Goal: Information Seeking & Learning: Check status

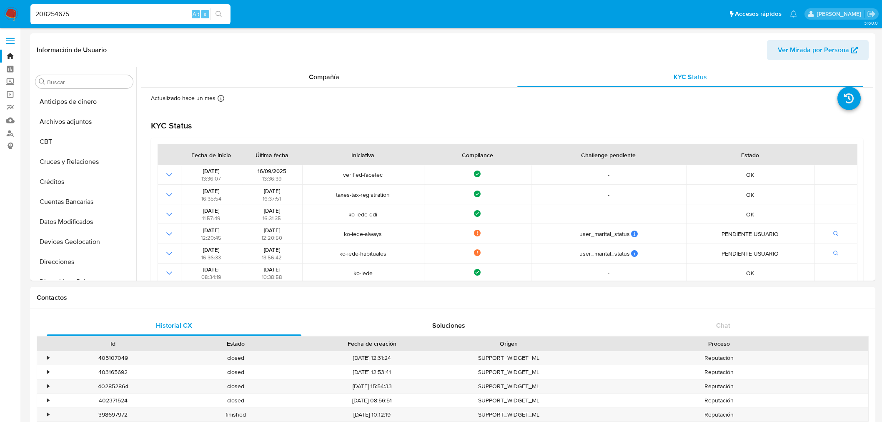
select select "10"
click at [88, 11] on input "208254675" at bounding box center [130, 14] width 200 height 11
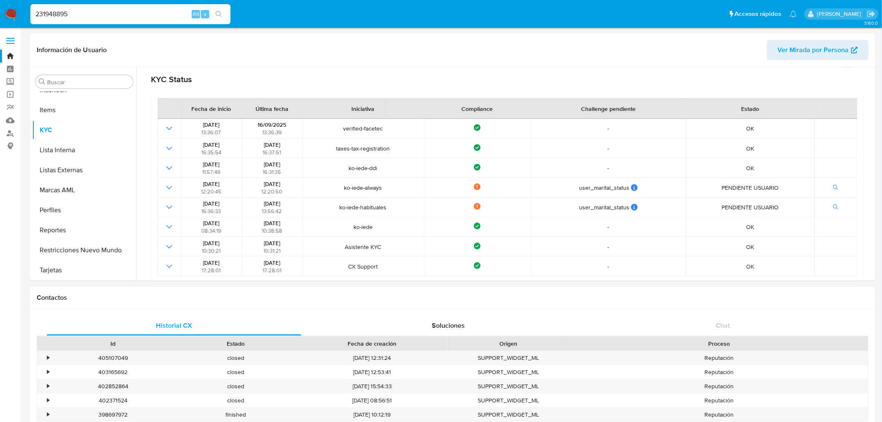
type input "231948895"
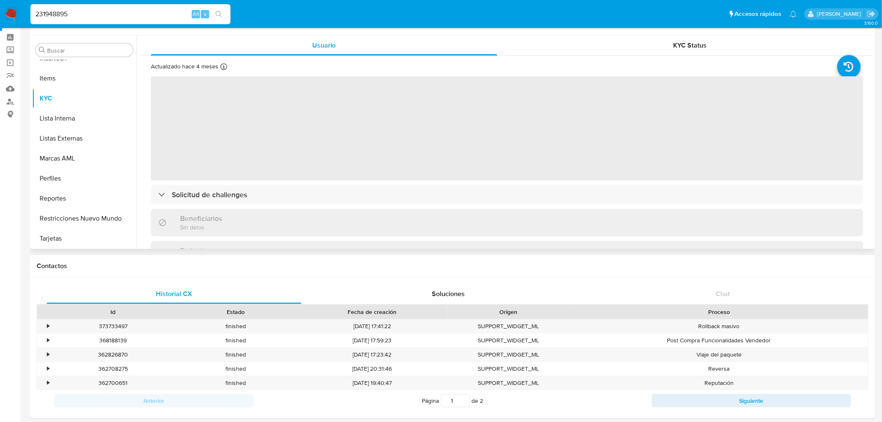
scroll to position [46, 0]
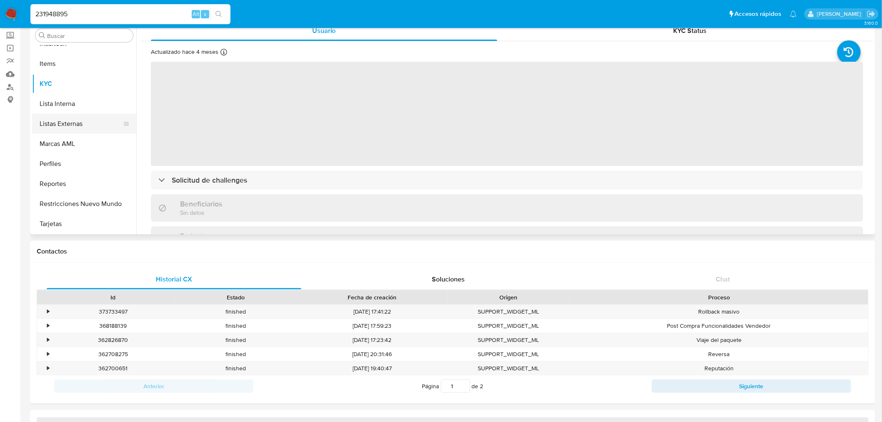
select select "10"
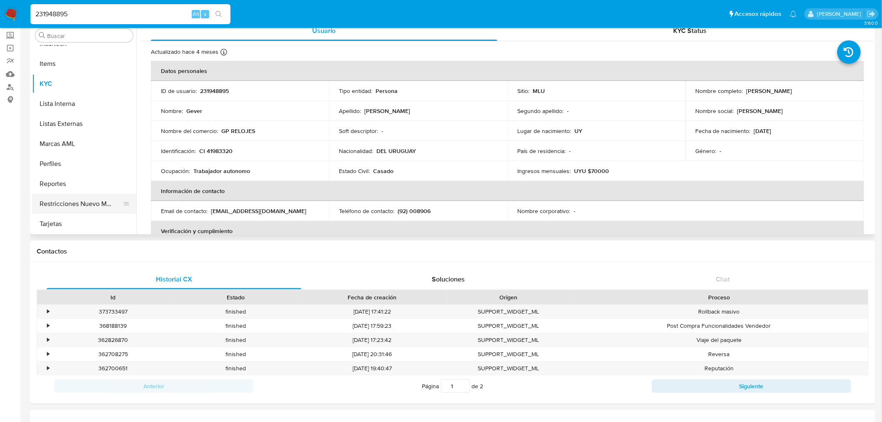
click at [100, 203] on button "Restricciones Nuevo Mundo" at bounding box center [80, 204] width 97 height 20
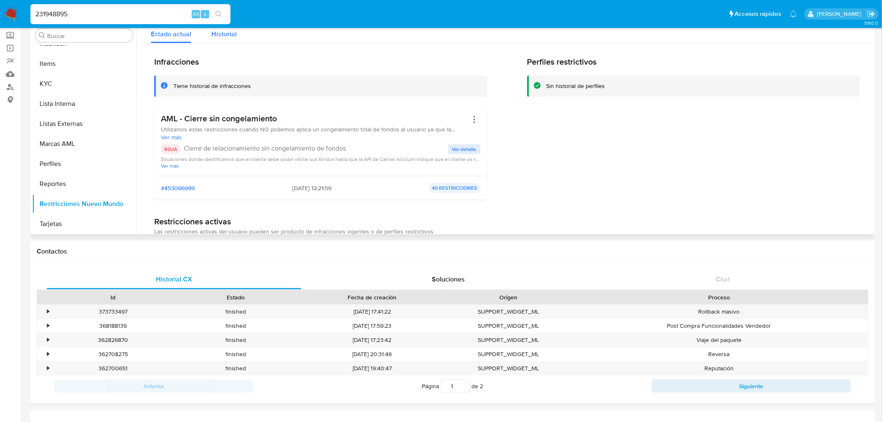
click at [226, 31] on span "Historial" at bounding box center [223, 34] width 25 height 10
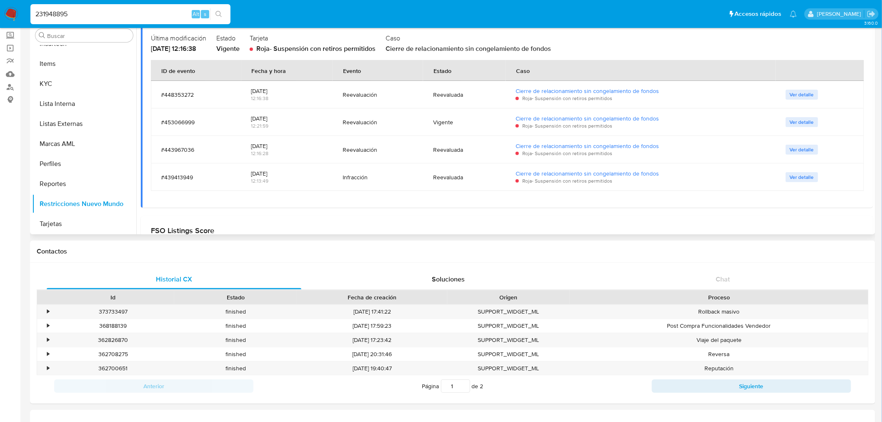
scroll to position [92, 0]
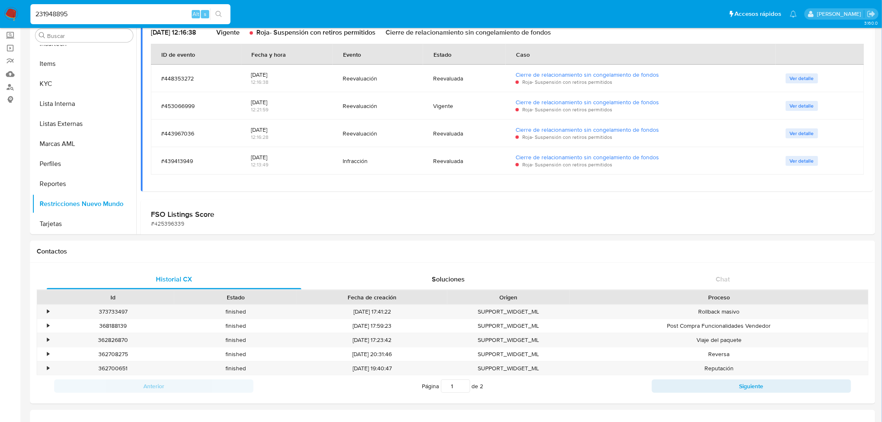
click at [86, 10] on input "231948895" at bounding box center [130, 14] width 200 height 11
paste input "1889266970"
type input "1889266970"
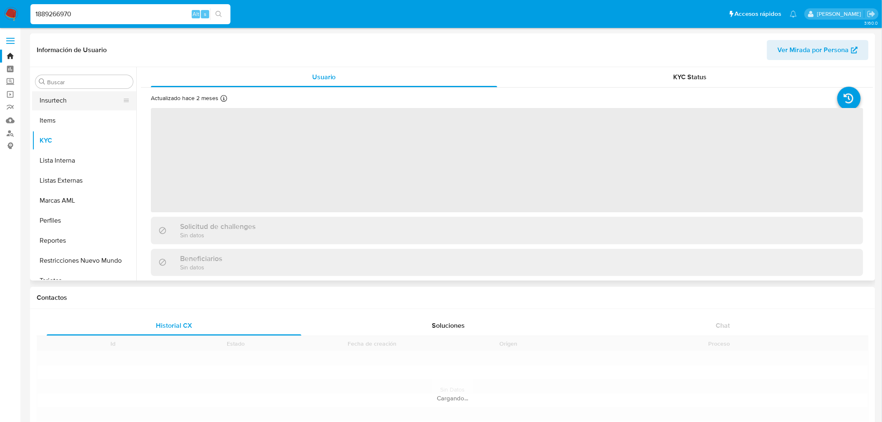
scroll to position [372, 0]
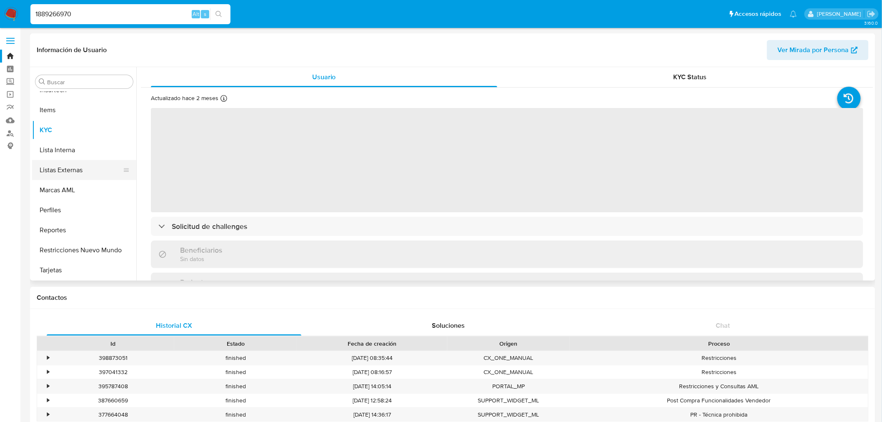
select select "10"
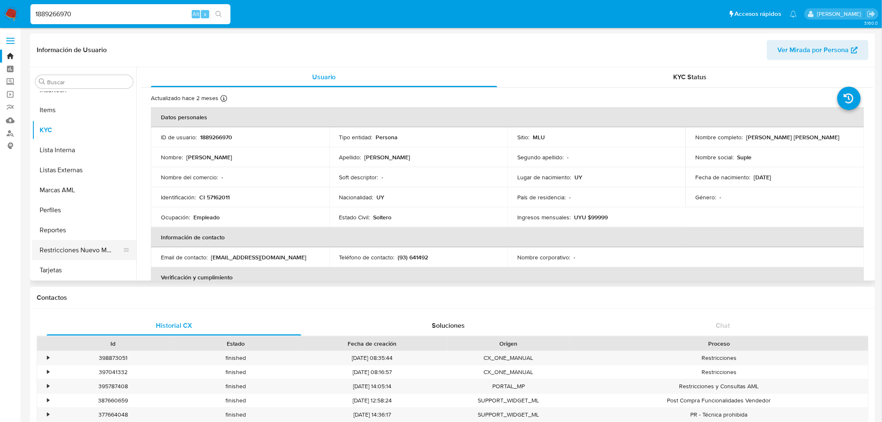
click at [79, 247] on button "Restricciones Nuevo Mundo" at bounding box center [80, 250] width 97 height 20
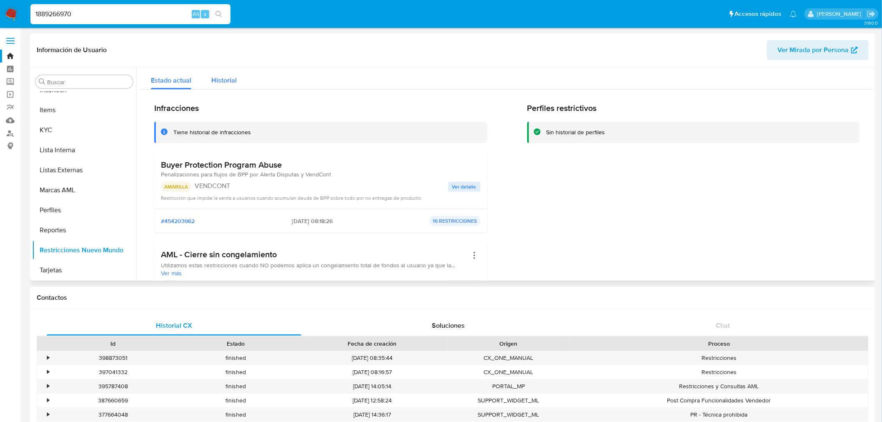
click at [222, 77] on span "Historial" at bounding box center [223, 80] width 25 height 10
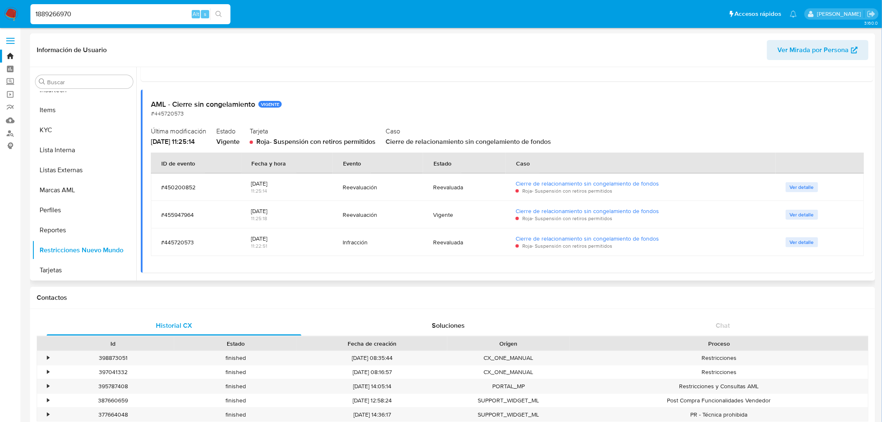
scroll to position [324, 0]
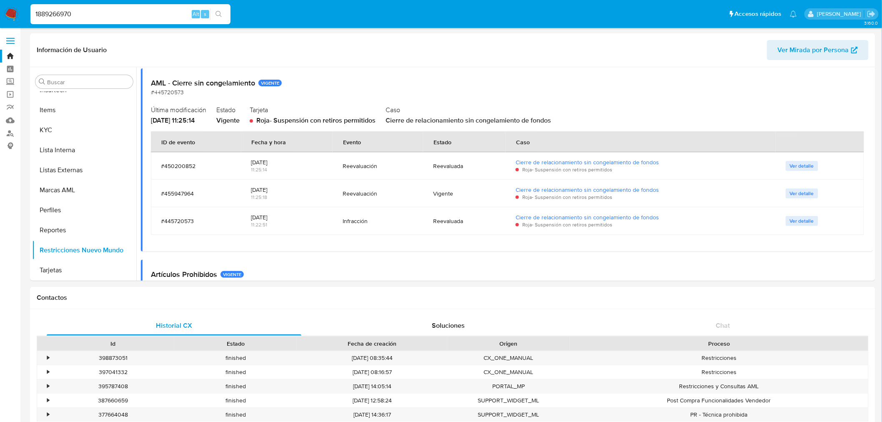
click at [64, 7] on div "1889266970 Alt s" at bounding box center [130, 14] width 200 height 20
click at [64, 12] on input "1889266970" at bounding box center [130, 14] width 200 height 11
paste input "4651658"
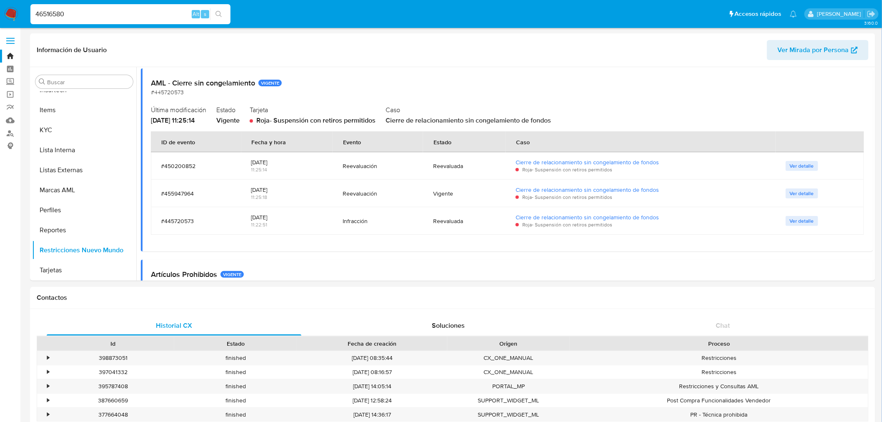
type input "46516580"
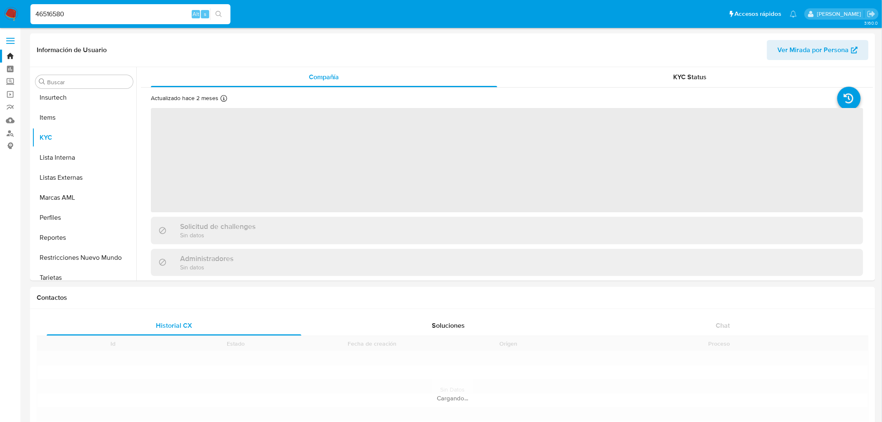
scroll to position [372, 0]
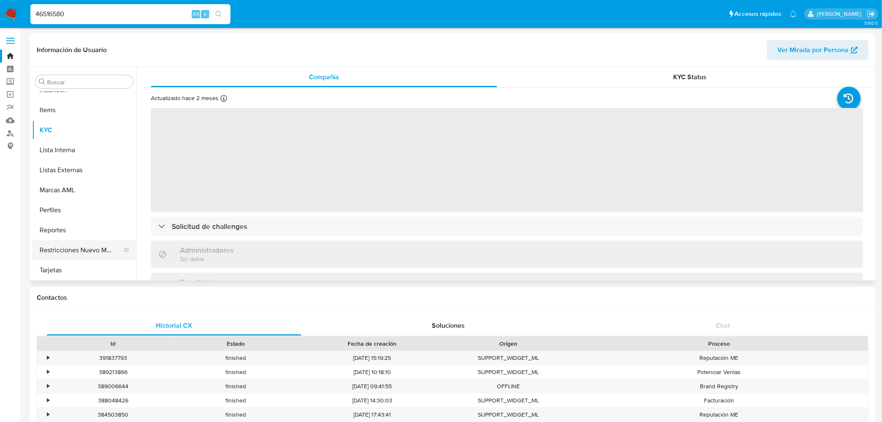
select select "10"
click at [61, 246] on button "Restricciones Nuevo Mundo" at bounding box center [80, 250] width 97 height 20
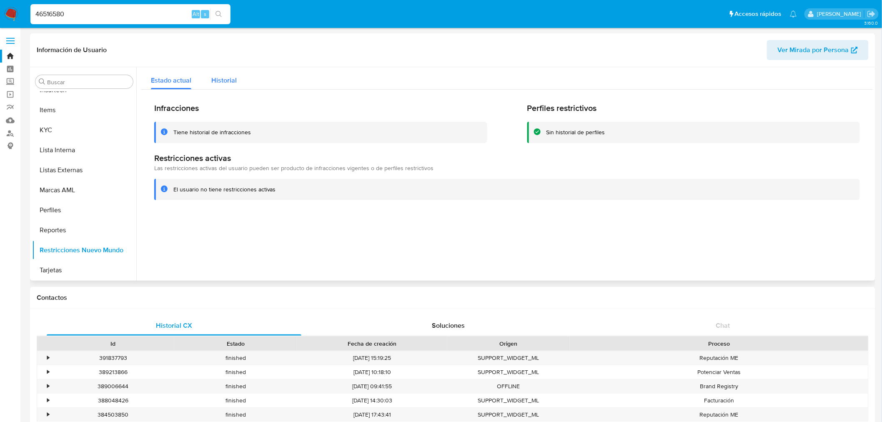
click at [219, 75] on span "Historial" at bounding box center [223, 80] width 25 height 10
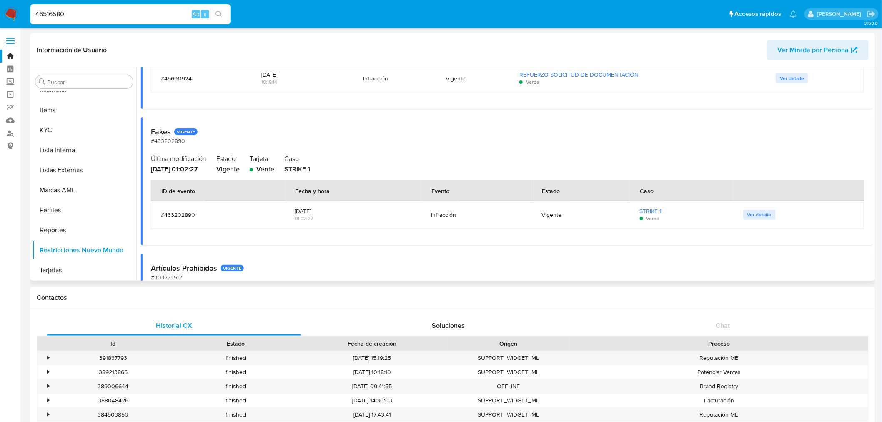
scroll to position [46, 0]
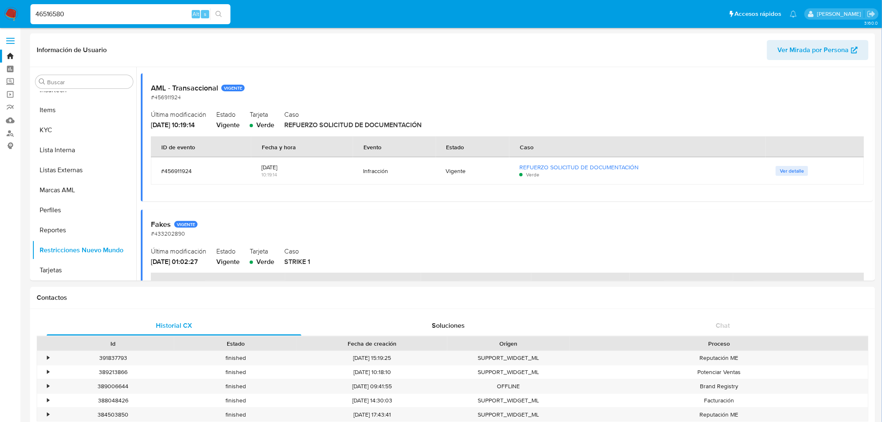
click at [86, 10] on input "46516580" at bounding box center [130, 14] width 200 height 11
paste input "207293721"
type input "207293721"
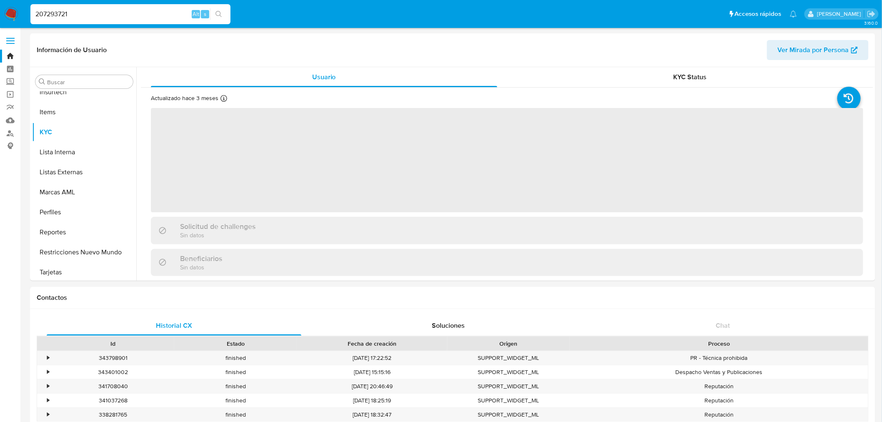
scroll to position [372, 0]
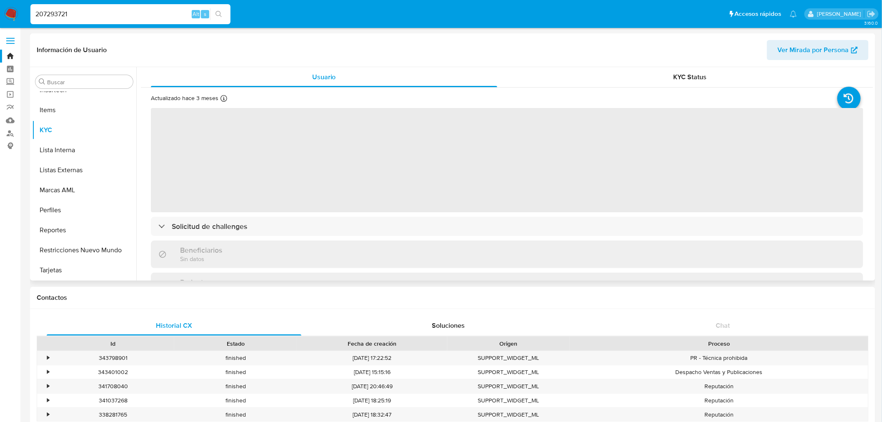
select select "10"
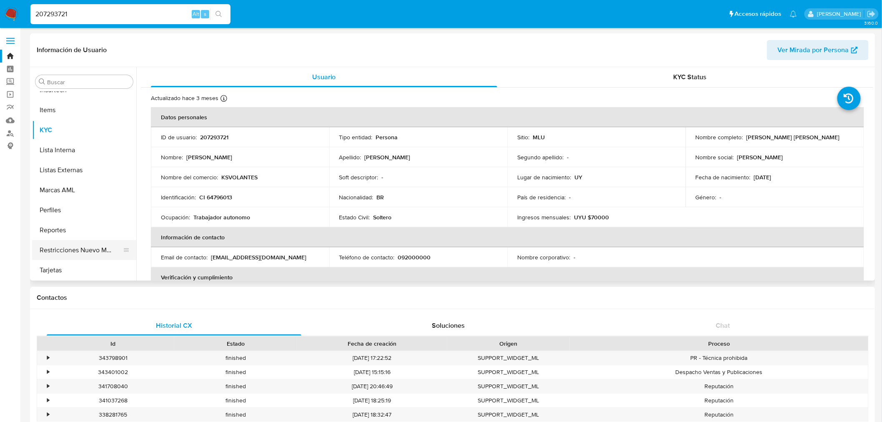
click at [85, 251] on button "Restricciones Nuevo Mundo" at bounding box center [80, 250] width 97 height 20
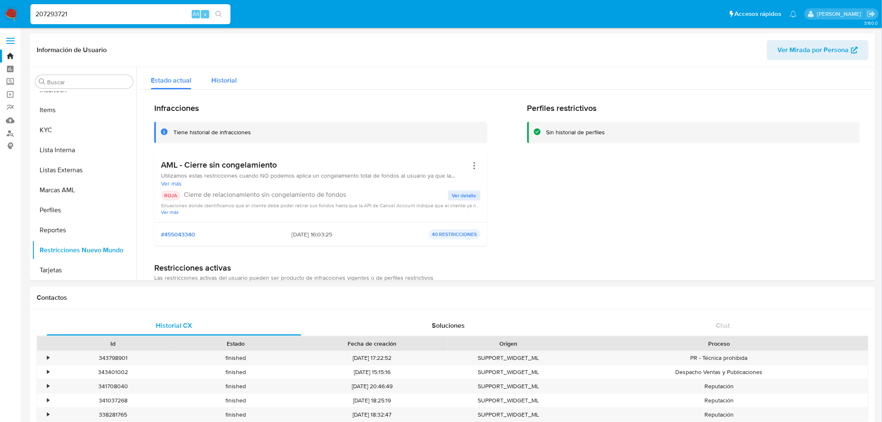
click at [228, 78] on span "Historial" at bounding box center [223, 80] width 25 height 10
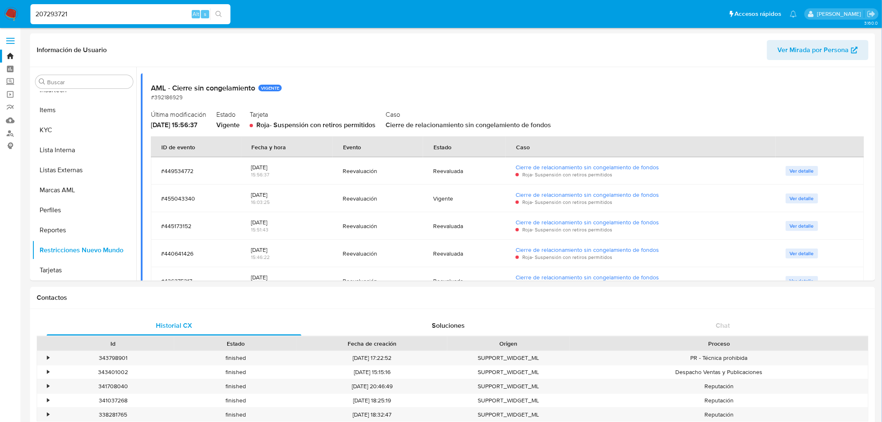
scroll to position [139, 0]
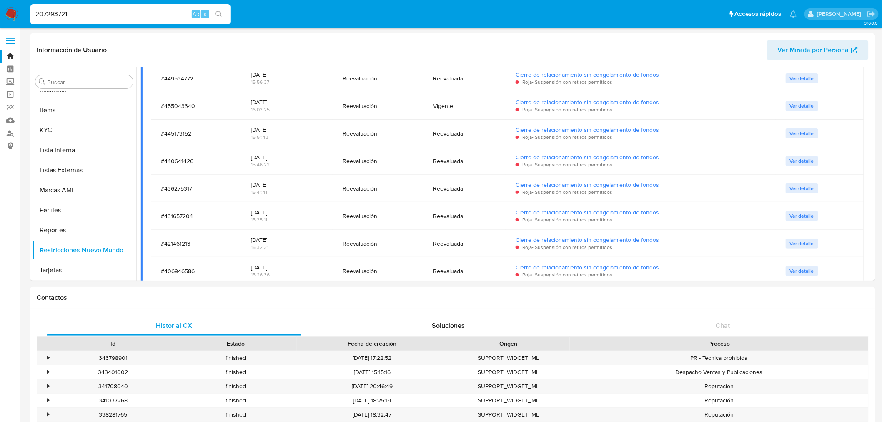
click at [88, 9] on input "207293721" at bounding box center [130, 14] width 200 height 11
paste input "1310852217"
type input "1310852217"
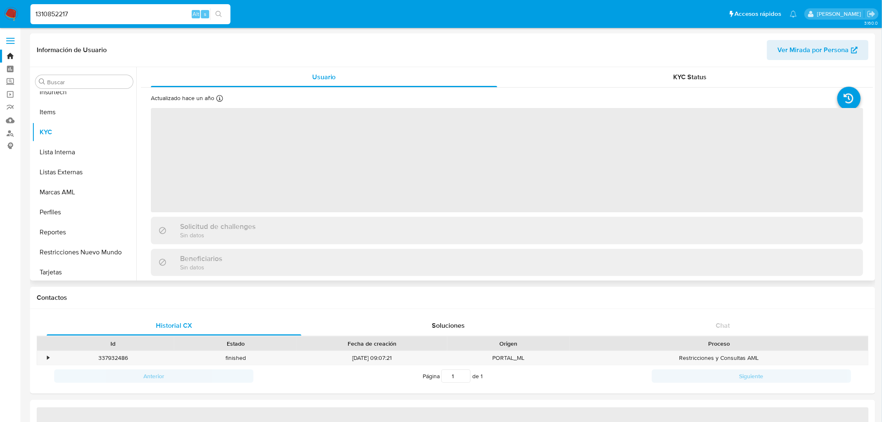
scroll to position [372, 0]
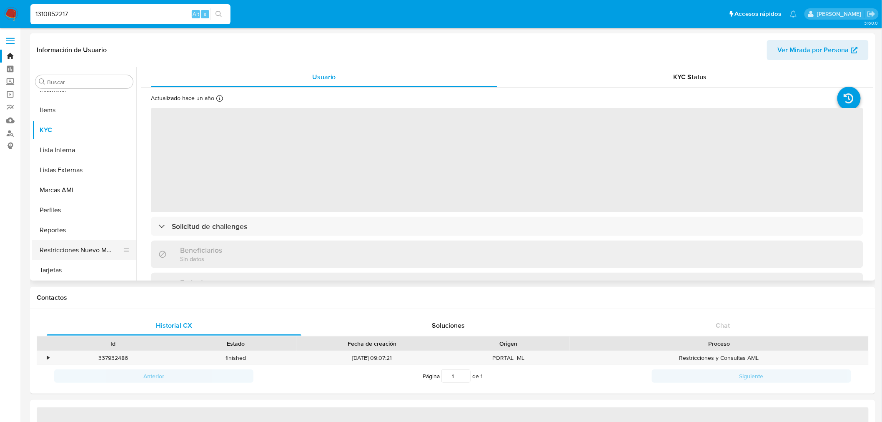
click at [105, 248] on button "Restricciones Nuevo Mundo" at bounding box center [80, 250] width 97 height 20
select select "10"
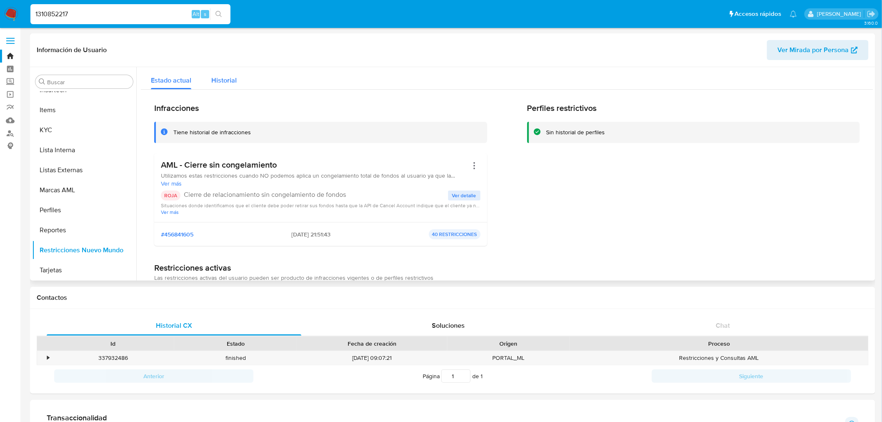
click at [232, 78] on span "Historial" at bounding box center [223, 80] width 25 height 10
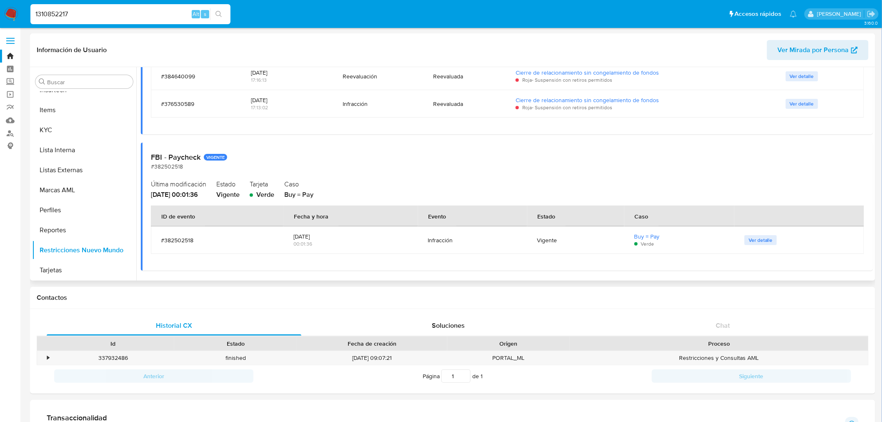
scroll to position [472, 0]
click at [69, 11] on input "1310852217" at bounding box center [130, 14] width 200 height 11
paste input "207940005"
type input "1207940005"
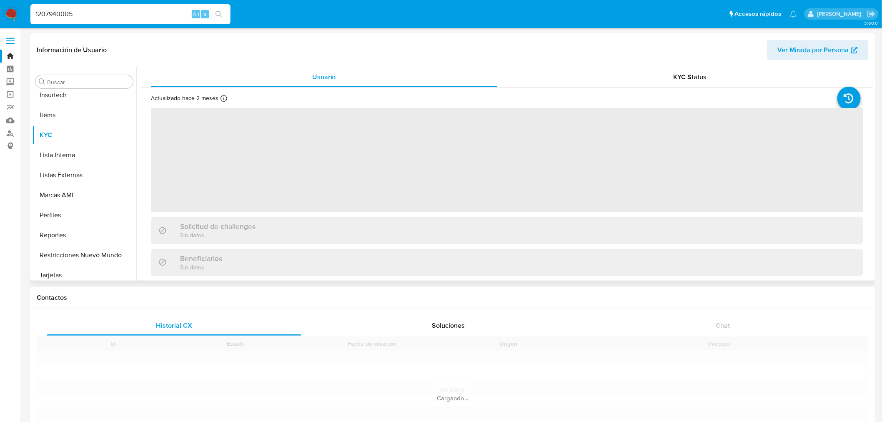
scroll to position [372, 0]
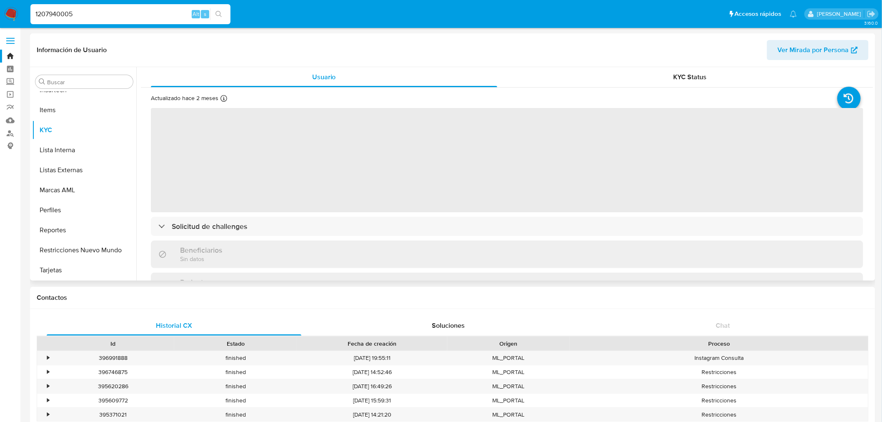
select select "10"
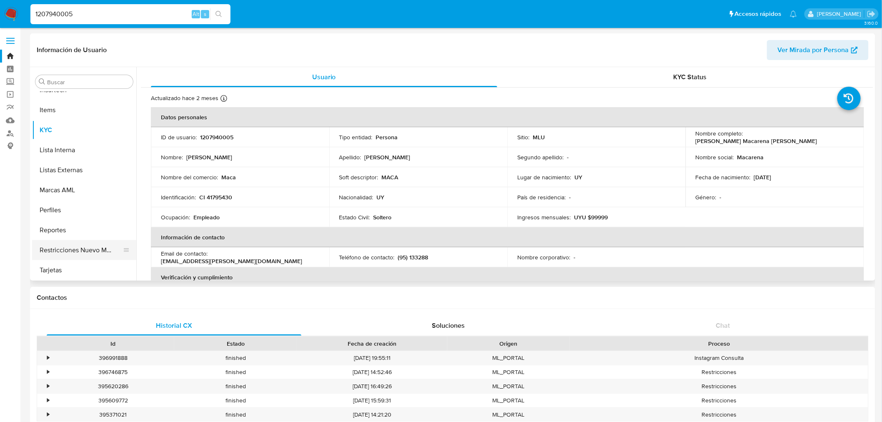
click at [99, 243] on button "Restricciones Nuevo Mundo" at bounding box center [80, 250] width 97 height 20
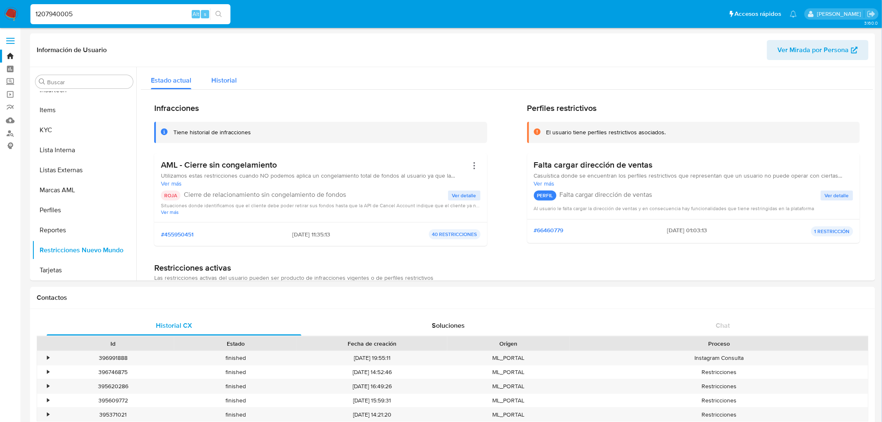
click at [223, 81] on span "Historial" at bounding box center [223, 80] width 25 height 10
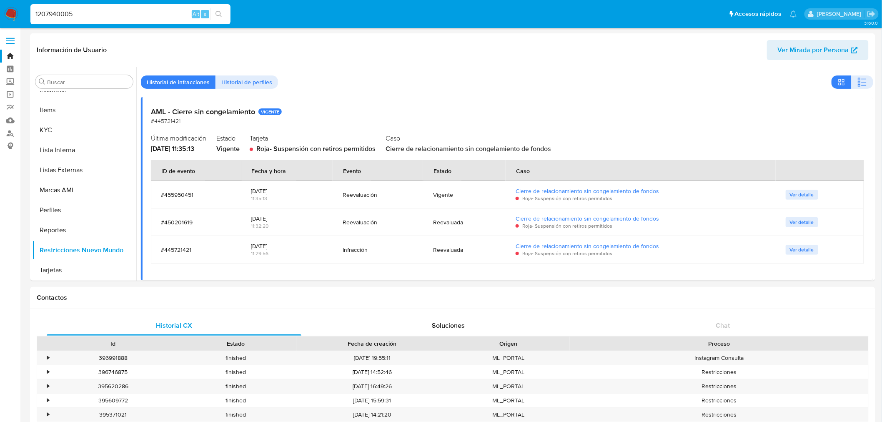
scroll to position [32, 0]
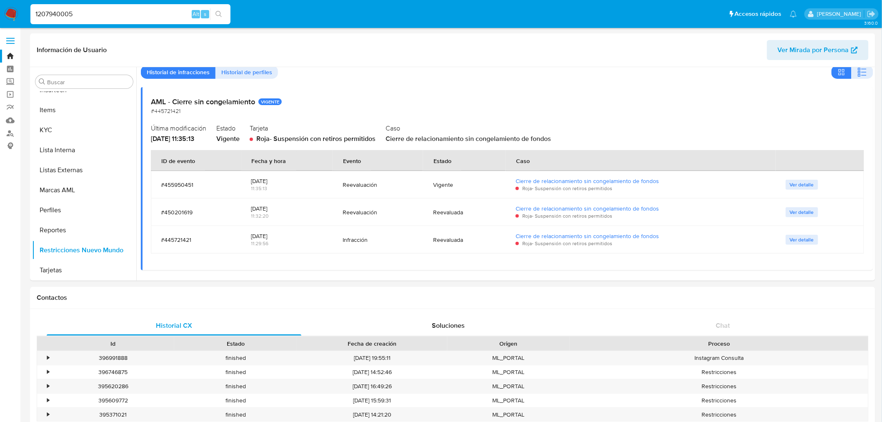
click at [63, 14] on input "1207940005" at bounding box center [130, 14] width 200 height 11
paste input "37227583"
type input "37227583"
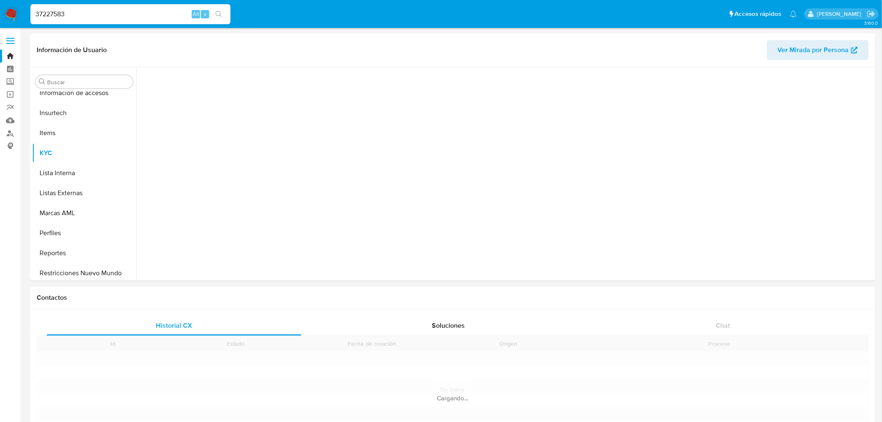
scroll to position [372, 0]
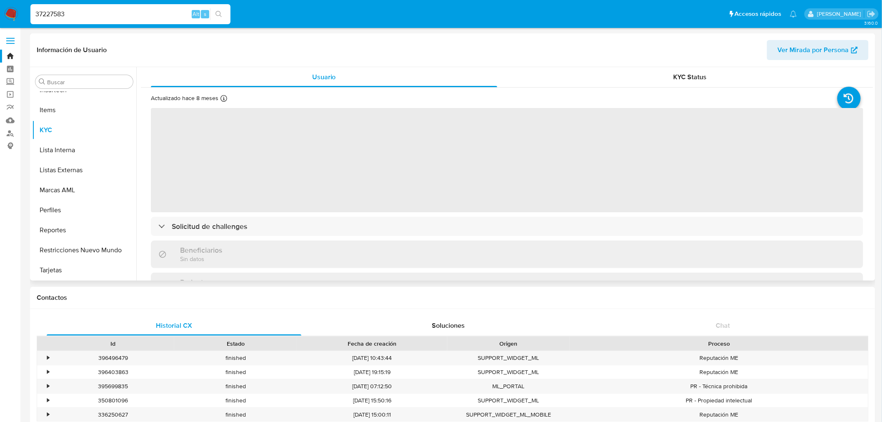
select select "10"
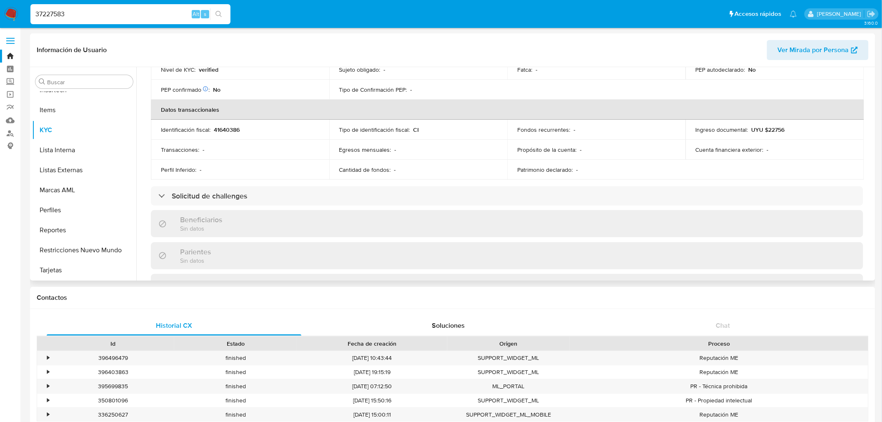
scroll to position [231, 0]
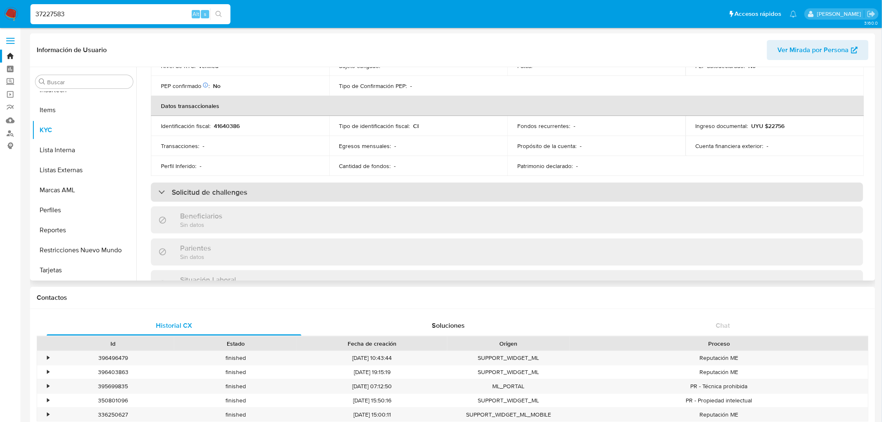
click at [411, 197] on div "Solicitud de challenges" at bounding box center [507, 191] width 712 height 19
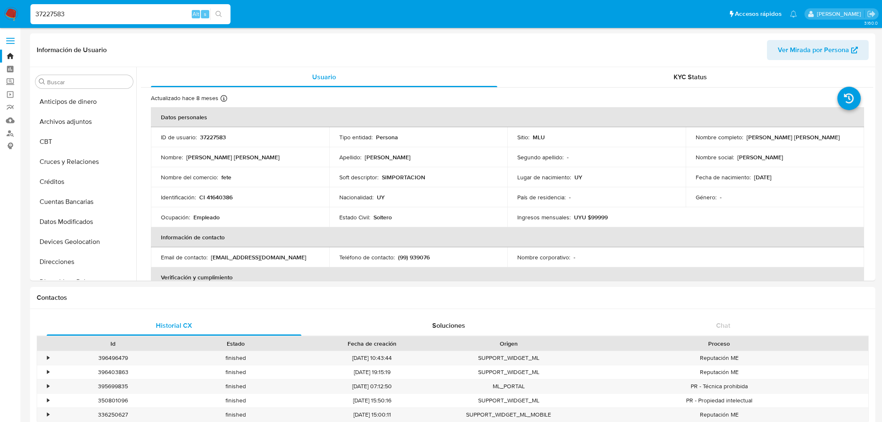
select select "10"
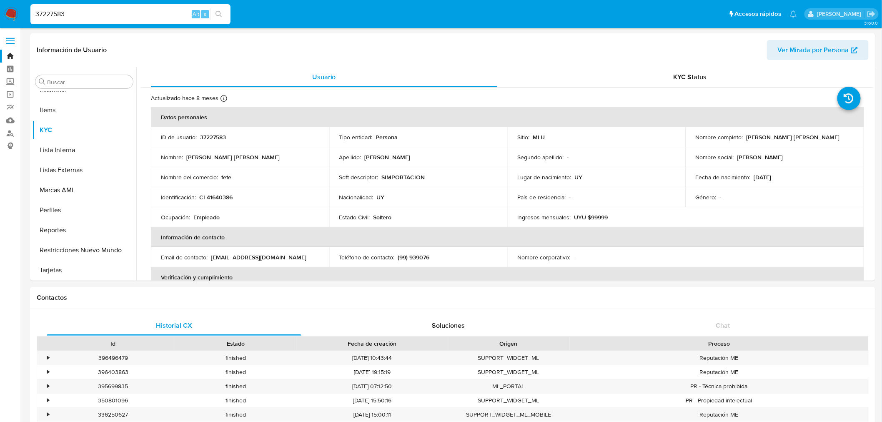
scroll to position [231, 0]
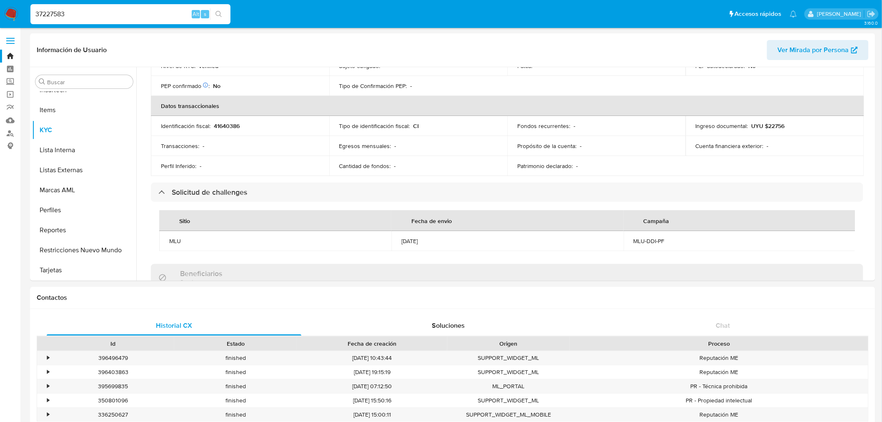
click at [105, 13] on input "37227583" at bounding box center [130, 14] width 200 height 11
paste input "279664002"
type input "279664002"
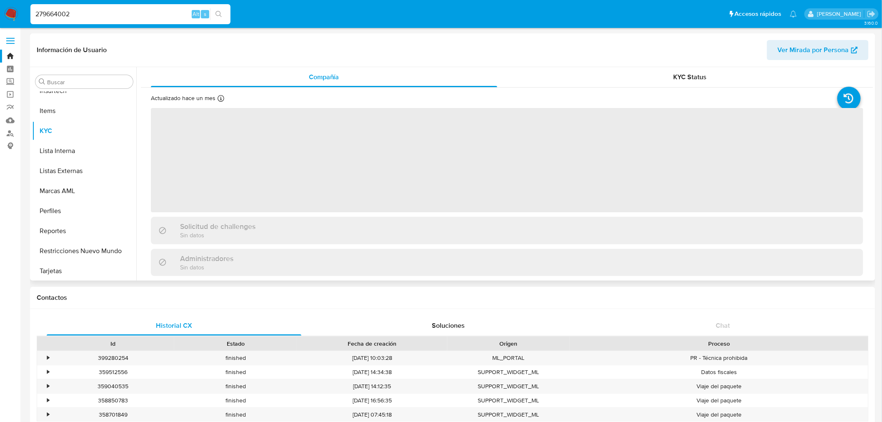
scroll to position [372, 0]
select select "10"
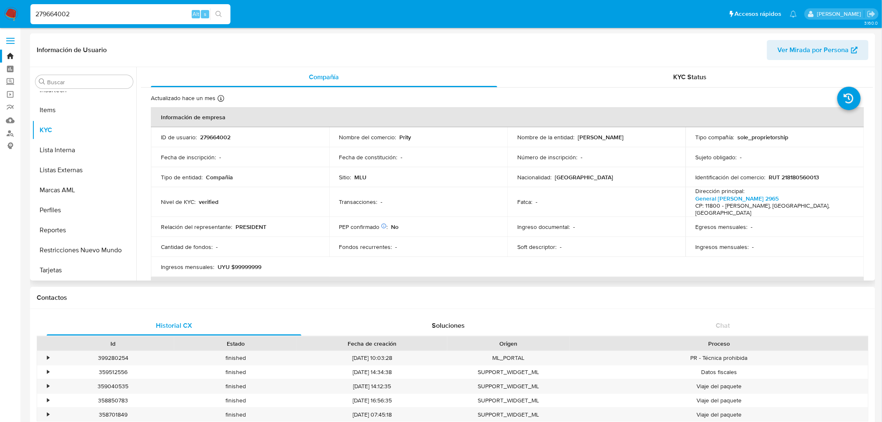
drag, startPoint x: 517, startPoint y: 140, endPoint x: 628, endPoint y: 141, distance: 111.2
click at [628, 141] on div "Nombre de la entidad : CAROLINA VALERIA OCCHIUZZI FALCHINI" at bounding box center [596, 136] width 158 height 7
copy p "CAROLINA VALERIA OCCHIUZZI FALCHINI"
click at [46, 14] on input "279664002" at bounding box center [130, 14] width 200 height 11
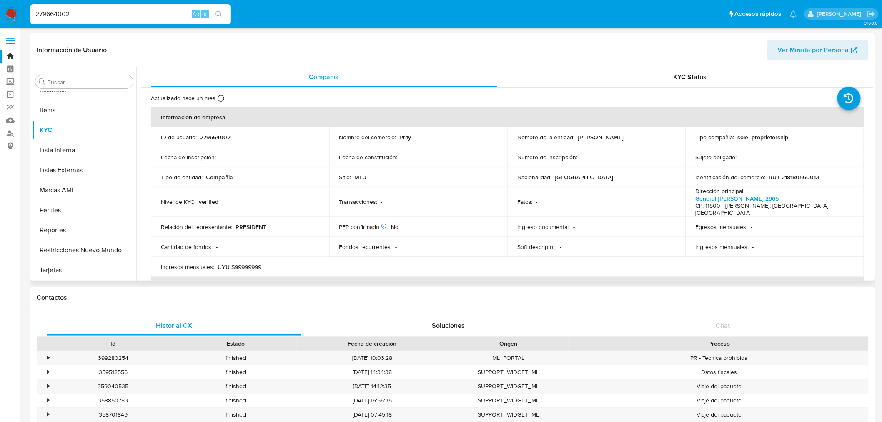
click at [577, 139] on p "CAROLINA VALERIA OCCHIUZZI FALCHINI" at bounding box center [600, 136] width 46 height 7
copy div "Nombre de la entidad : CAROLINA VALERIA OCCHIUZZI FALCHINI"
click at [527, 173] on p "Nacionalidad :" at bounding box center [534, 176] width 34 height 7
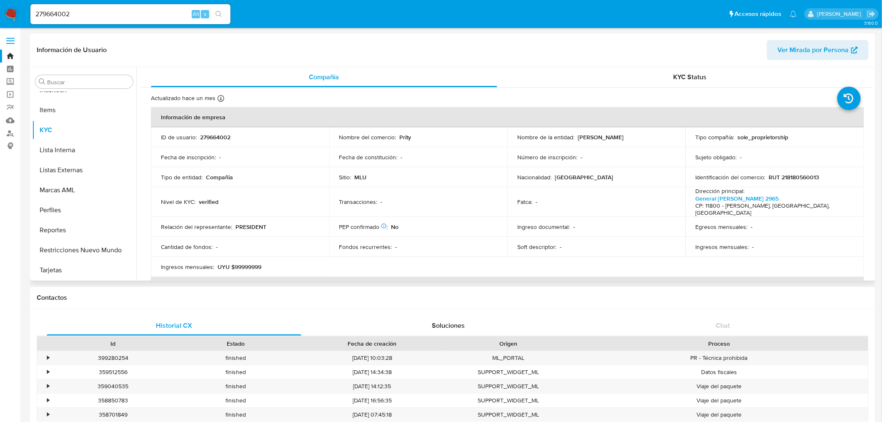
drag, startPoint x: 518, startPoint y: 141, endPoint x: 635, endPoint y: 143, distance: 117.1
click at [635, 141] on div "Nombre de la entidad : CAROLINA VALERIA OCCHIUZZI FALCHINI" at bounding box center [596, 136] width 158 height 7
click at [623, 137] on p "CAROLINA VALERIA OCCHIUZZI FALCHINI" at bounding box center [600, 136] width 46 height 7
drag, startPoint x: 632, startPoint y: 139, endPoint x: 517, endPoint y: 142, distance: 114.2
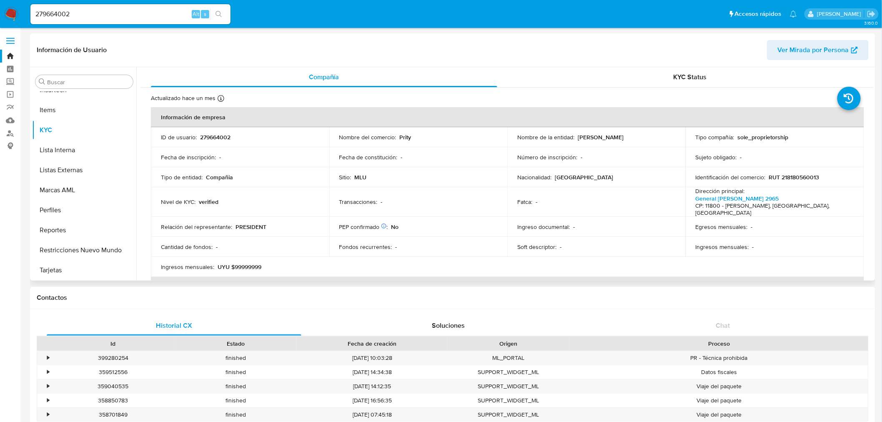
click at [517, 141] on div "Nombre de la entidad : CAROLINA VALERIA OCCHIUZZI FALCHINI" at bounding box center [596, 136] width 158 height 7
copy p "CAROLINA VALERIA OCCHIUZZI FALCHINI"
click at [60, 12] on input "279664002" at bounding box center [130, 14] width 200 height 11
paste input "1008478015"
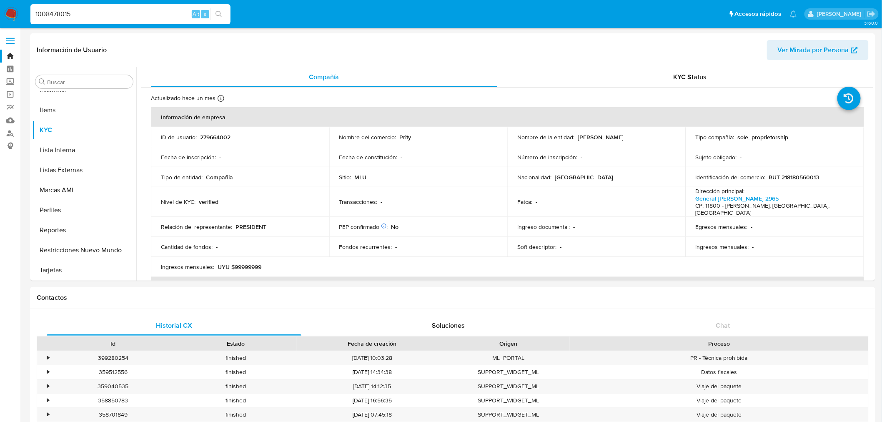
type input "1008478015"
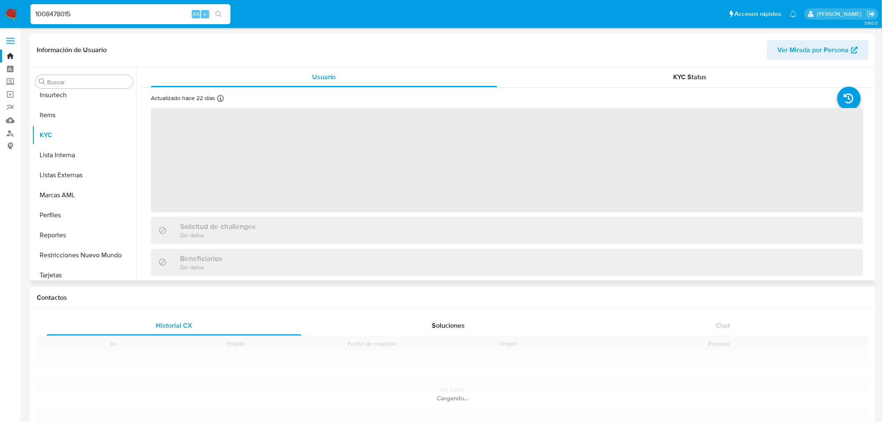
scroll to position [372, 0]
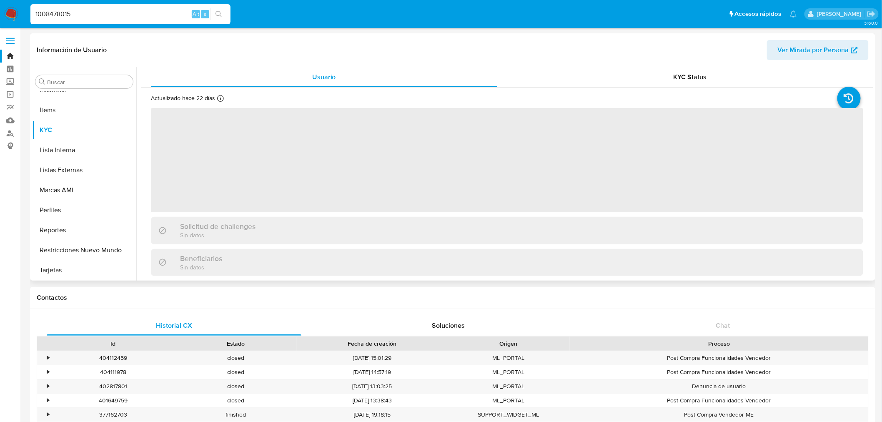
select select "10"
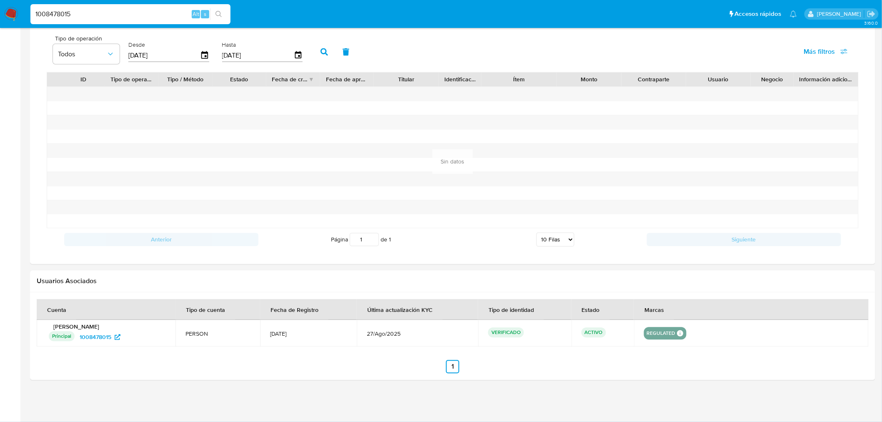
scroll to position [335, 0]
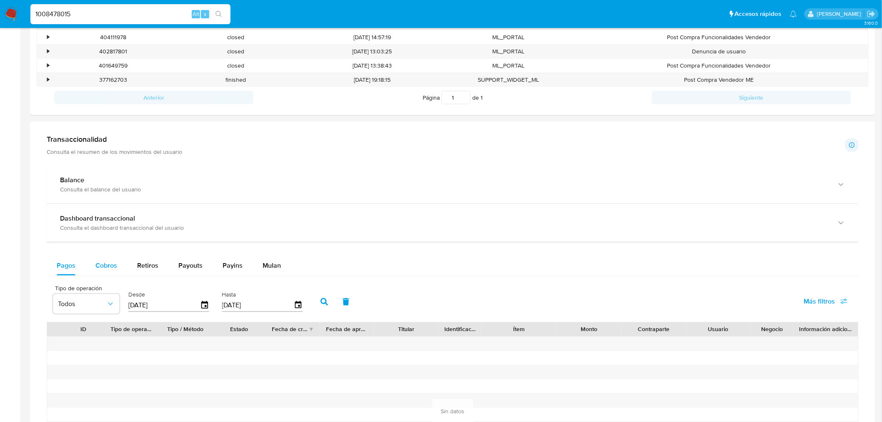
click at [93, 269] on button "Cobros" at bounding box center [106, 265] width 42 height 20
select select "10"
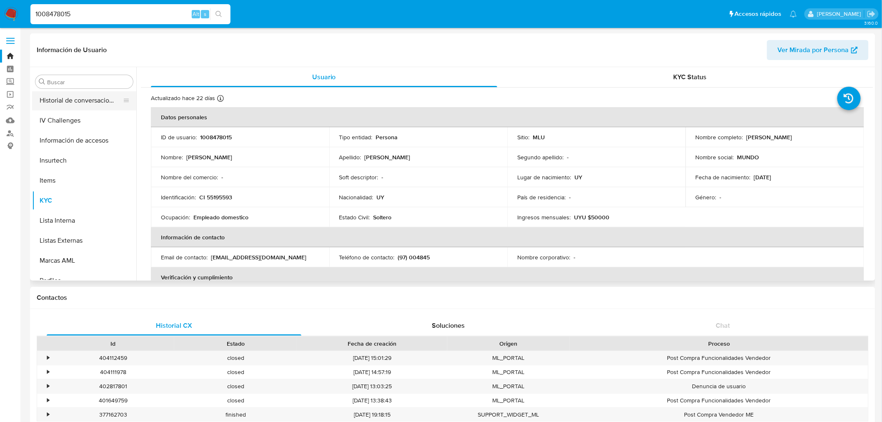
scroll to position [232, 0]
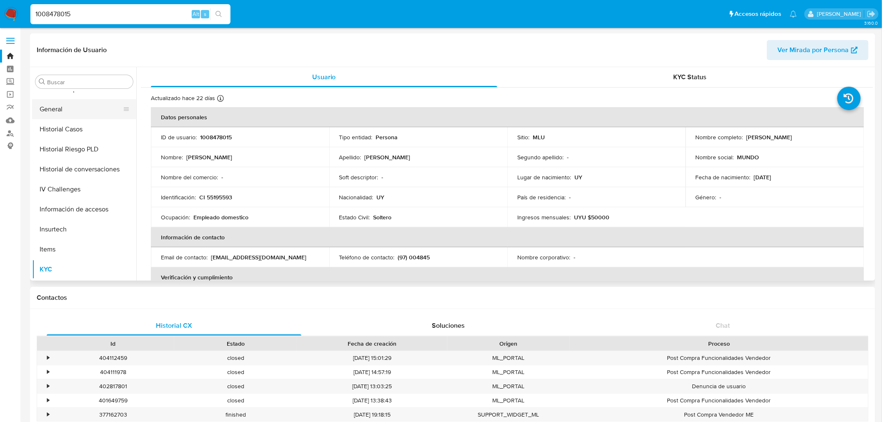
click at [78, 110] on button "General" at bounding box center [80, 109] width 97 height 20
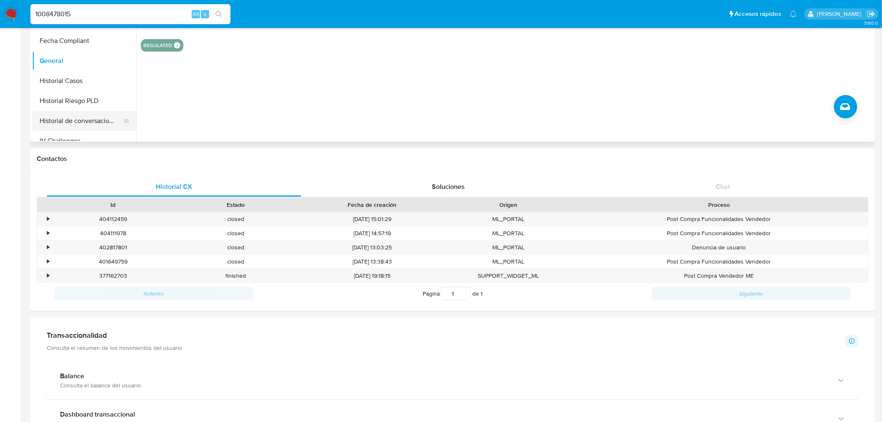
scroll to position [140, 0]
click at [95, 98] on button "Historial Riesgo PLD" at bounding box center [80, 103] width 97 height 20
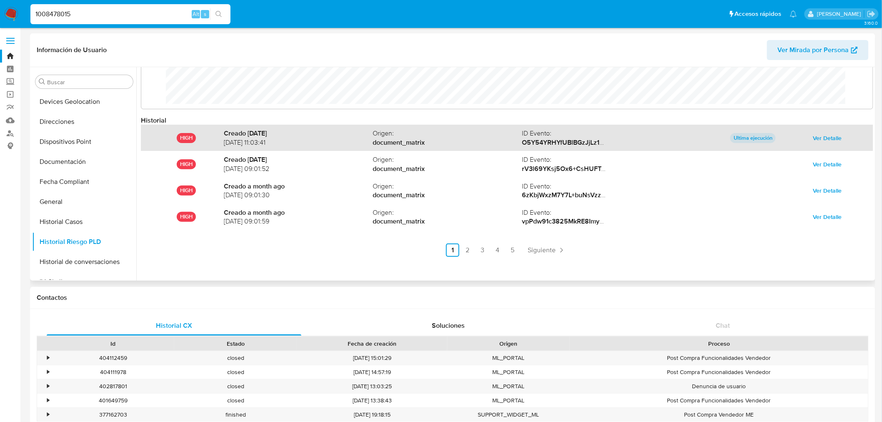
scroll to position [416530, 415878]
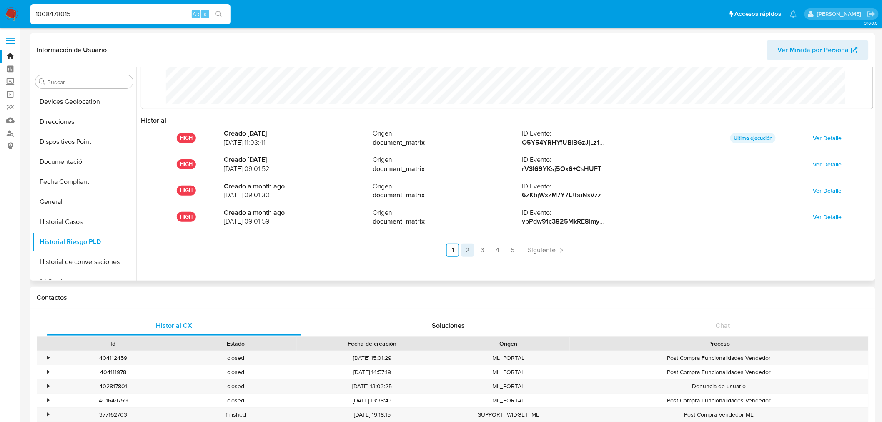
click at [465, 250] on link "2" at bounding box center [467, 249] width 13 height 13
click at [472, 247] on link "1" at bounding box center [474, 249] width 13 height 13
click at [478, 250] on link "3" at bounding box center [482, 249] width 13 height 13
click at [516, 247] on link "4" at bounding box center [519, 249] width 13 height 13
click at [521, 247] on link "4" at bounding box center [519, 249] width 13 height 13
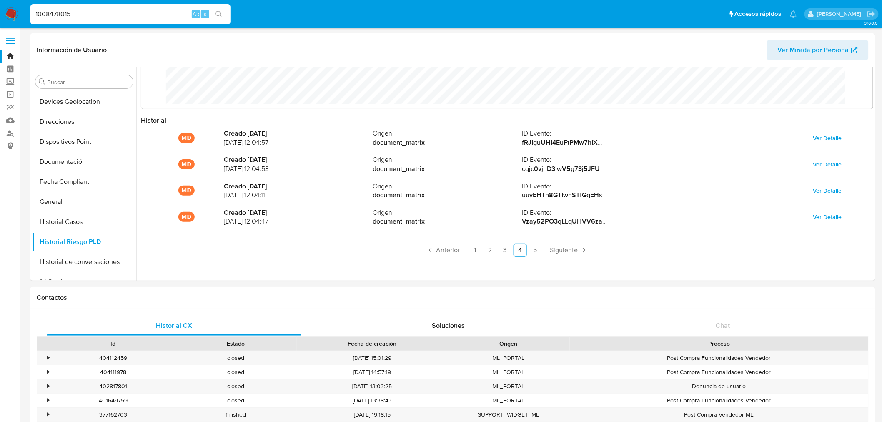
click at [51, 18] on input "1008478015" at bounding box center [130, 14] width 200 height 11
paste input "446191009"
type input "446191009"
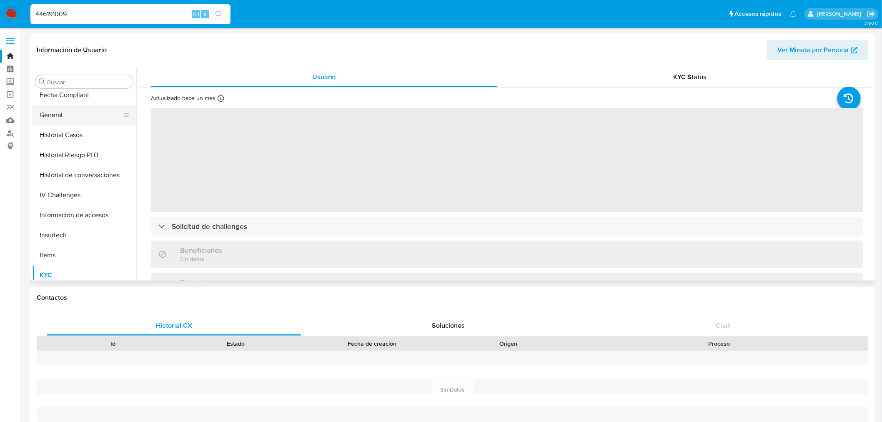
scroll to position [186, 0]
click at [69, 164] on button "General" at bounding box center [80, 155] width 97 height 20
select select "10"
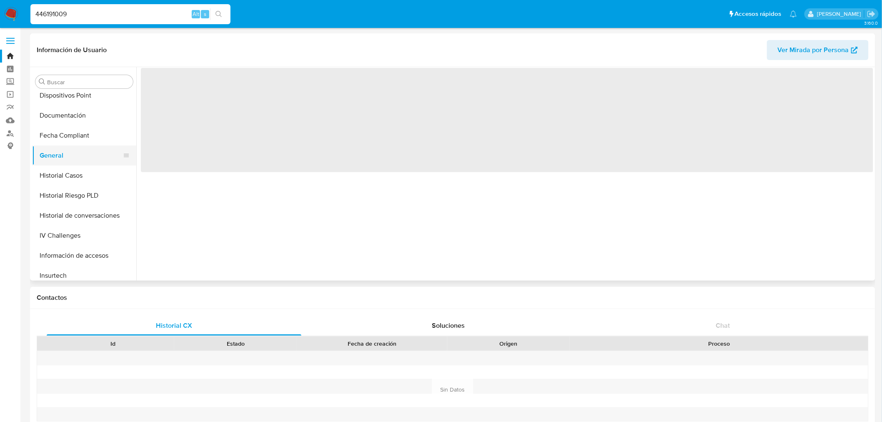
click at [72, 147] on button "General" at bounding box center [80, 155] width 97 height 20
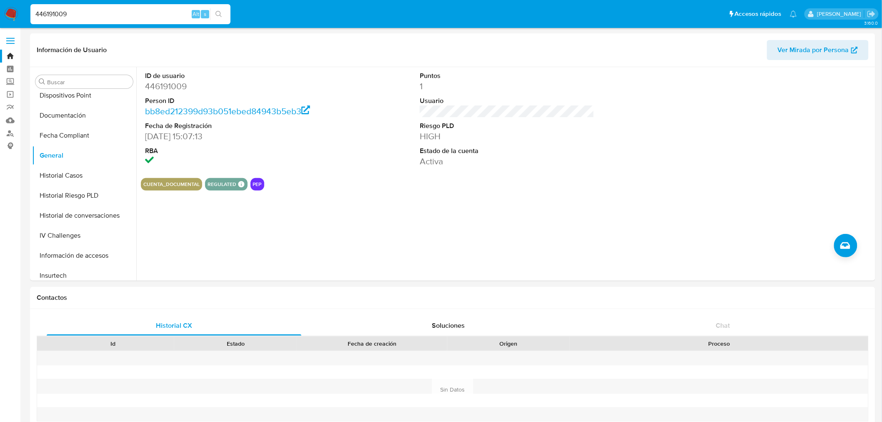
click at [61, 12] on input "446191009" at bounding box center [130, 14] width 200 height 11
paste input "158692442"
type input "158692442"
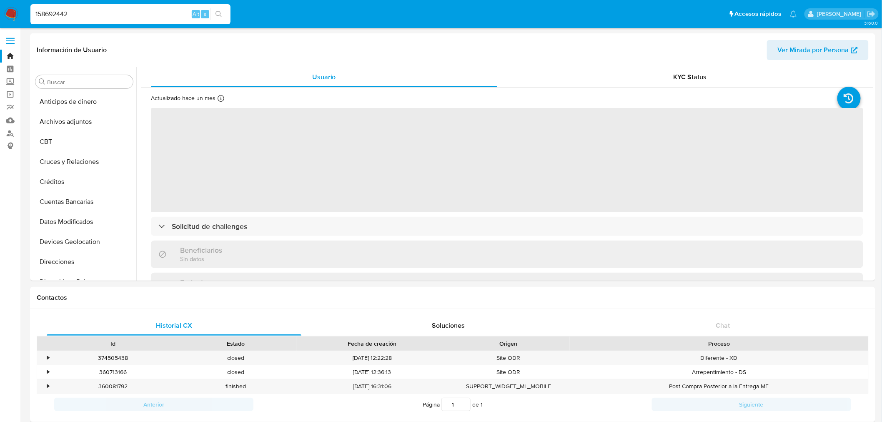
select select "10"
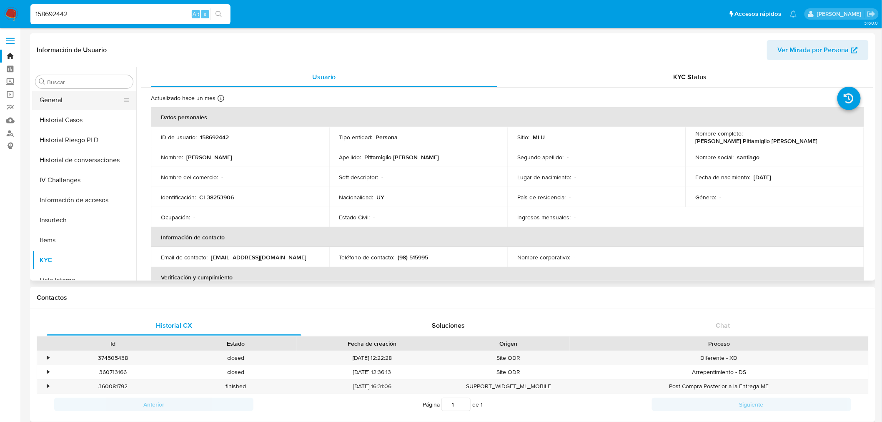
scroll to position [186, 0]
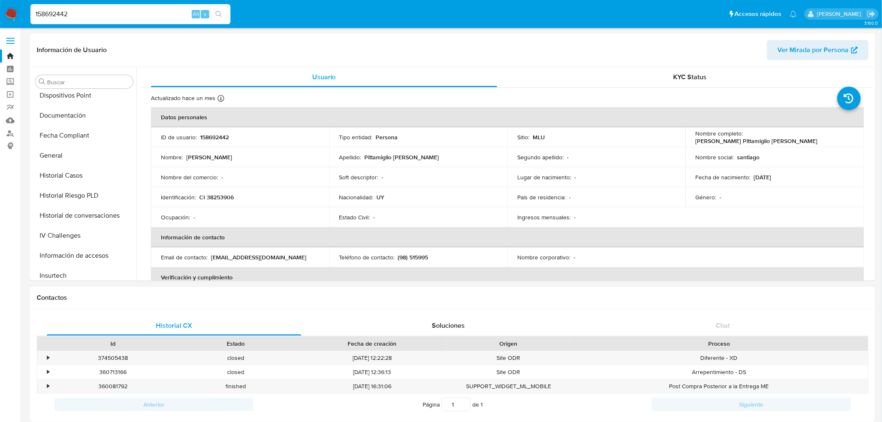
drag, startPoint x: 76, startPoint y: 159, endPoint x: 51, endPoint y: 12, distance: 149.2
click at [77, 159] on button "General" at bounding box center [84, 155] width 104 height 20
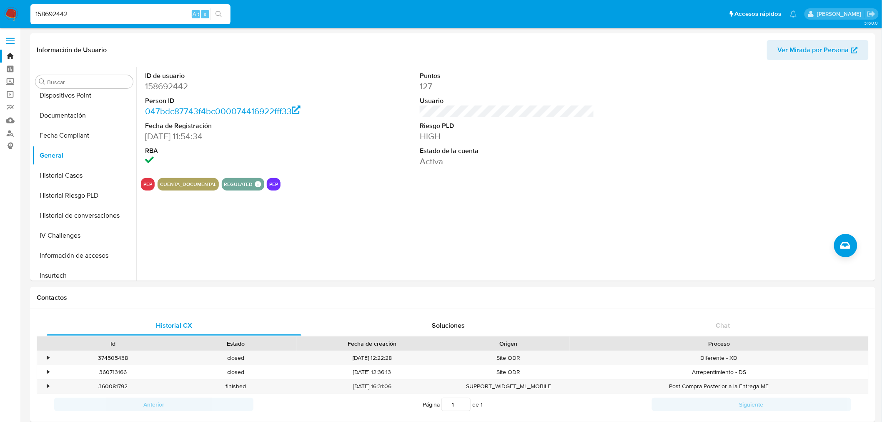
click at [107, 12] on input "158692442" at bounding box center [130, 14] width 200 height 11
paste input "64382514"
type input "64382514"
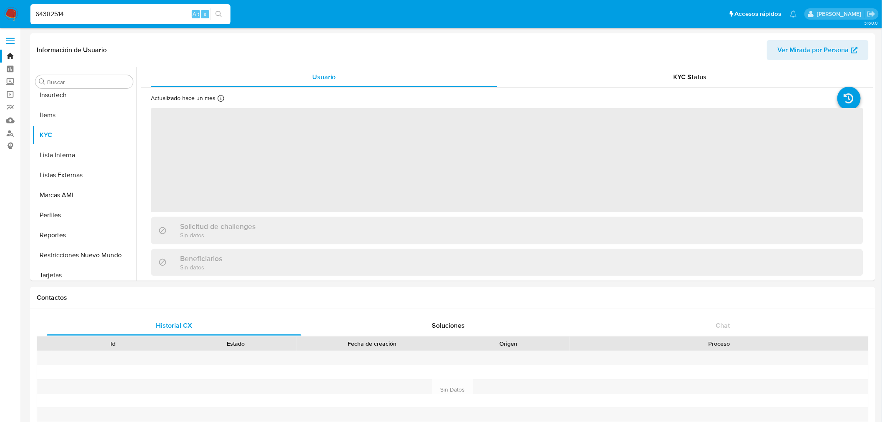
scroll to position [372, 0]
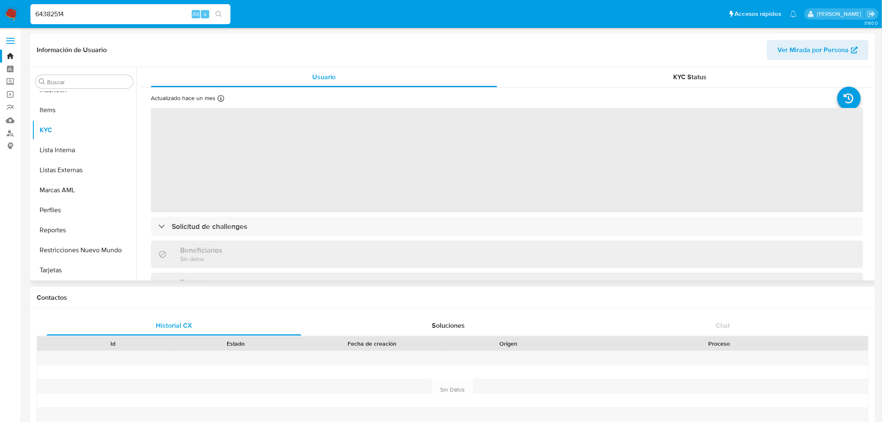
select select "10"
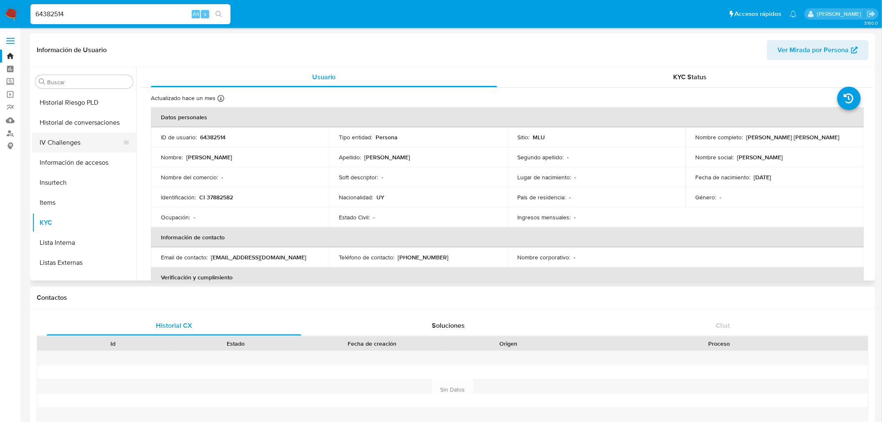
scroll to position [232, 0]
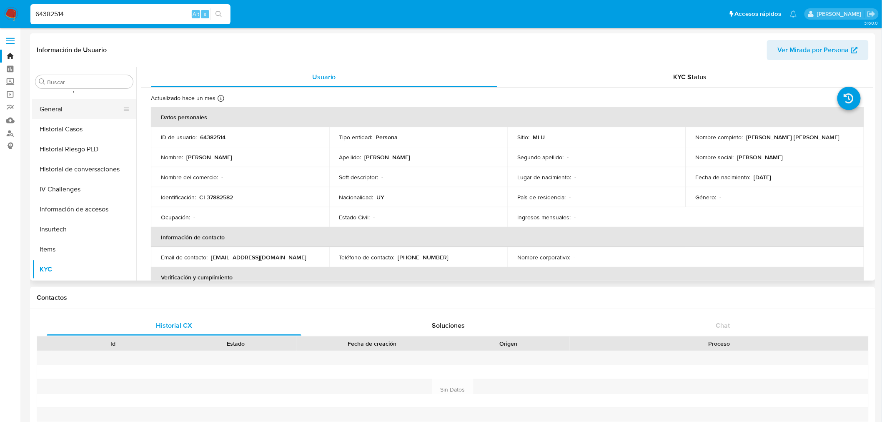
click at [76, 107] on button "General" at bounding box center [80, 109] width 97 height 20
